Goal: Transaction & Acquisition: Subscribe to service/newsletter

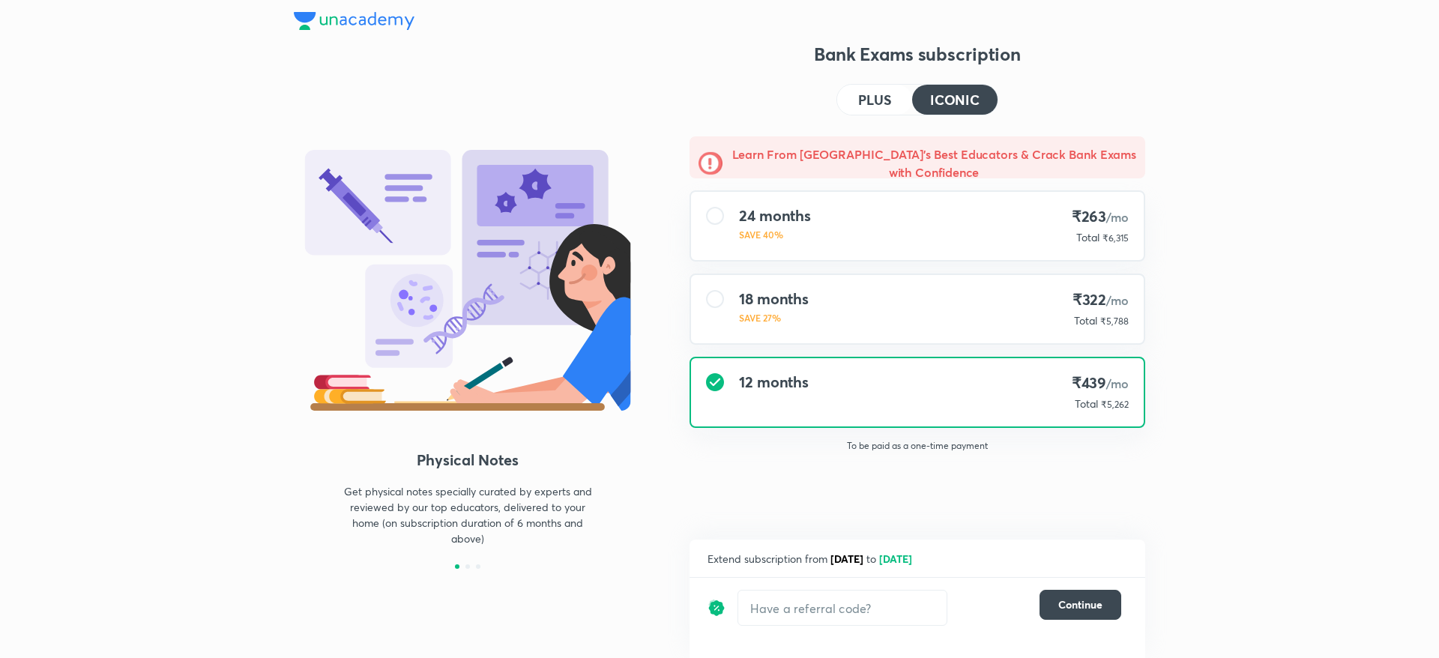
click at [857, 107] on button "PLUS" at bounding box center [874, 100] width 75 height 30
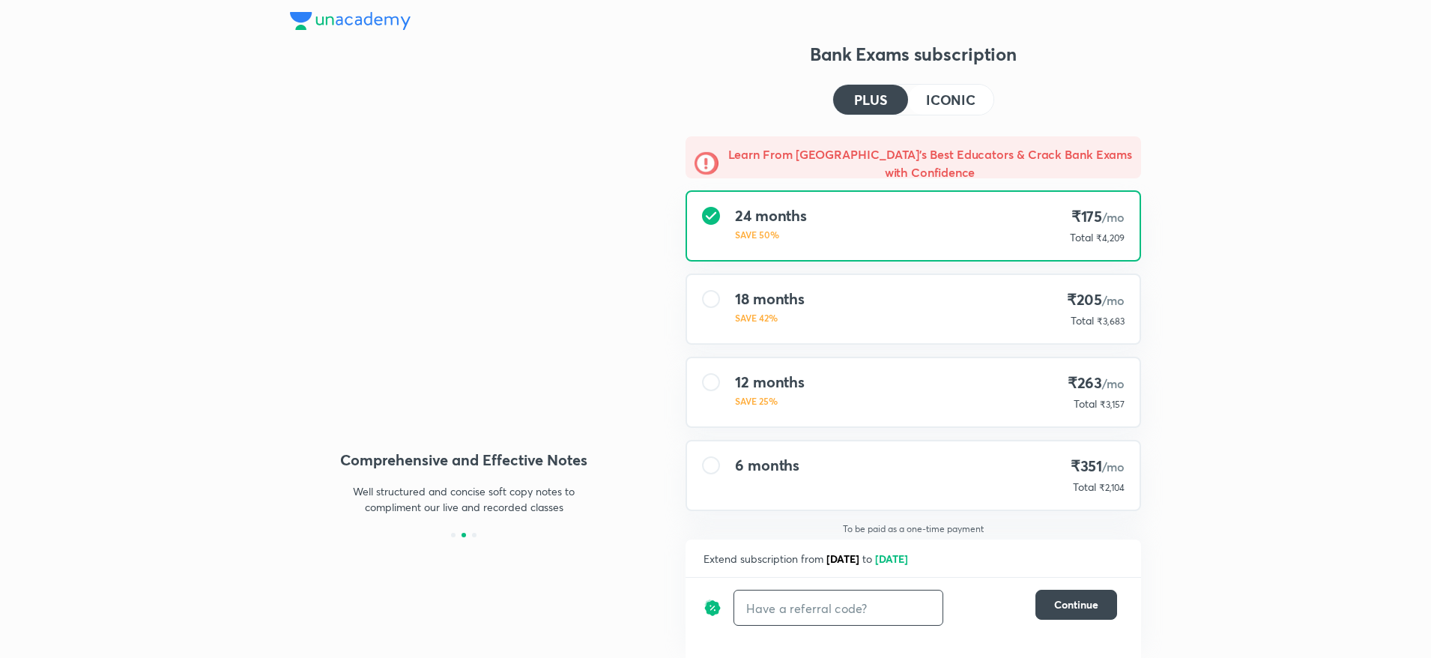
click at [832, 602] on input "text" at bounding box center [838, 608] width 208 height 35
type input "UNLOCK"
click at [920, 607] on h6 "Apply" at bounding box center [916, 608] width 30 height 16
